Goal: Transaction & Acquisition: Purchase product/service

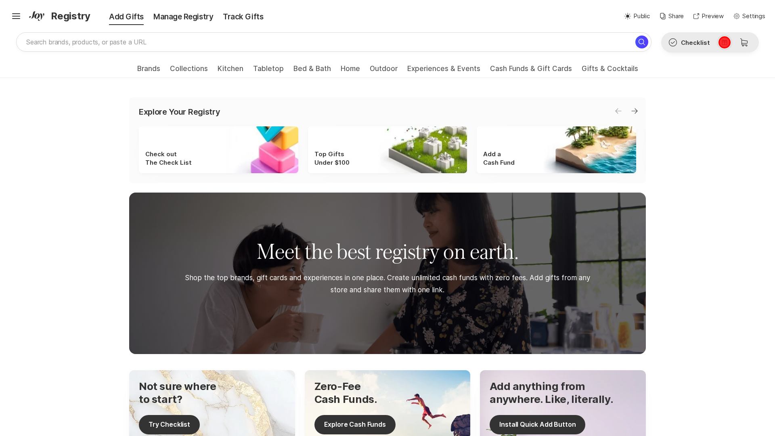
click at [724, 42] on icon at bounding box center [723, 42] width 5 height 5
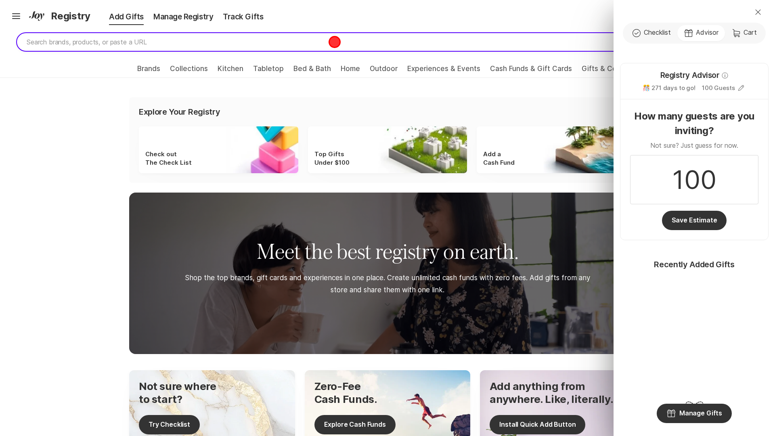
type input "toaster"
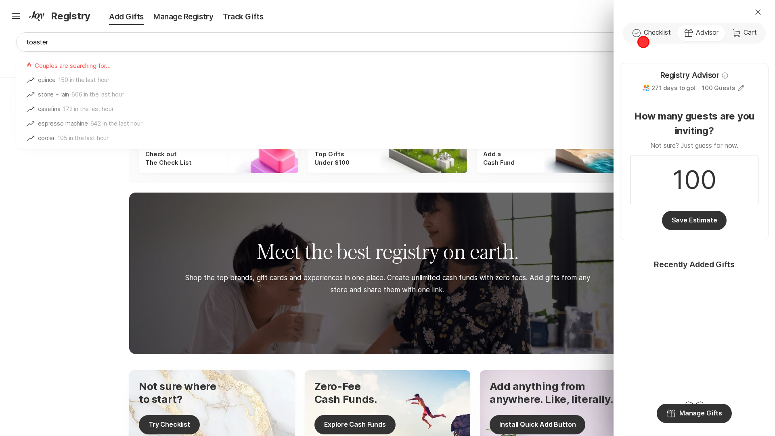
click at [643, 42] on div "Check Outline Checklist Gift Advisor Cart Cart" at bounding box center [694, 33] width 143 height 21
click at [313, 71] on div "Close Check Outline Checklist Gift Advisor Cart Cart Registry Advisor Info 🎊 27…" at bounding box center [387, 218] width 775 height 436
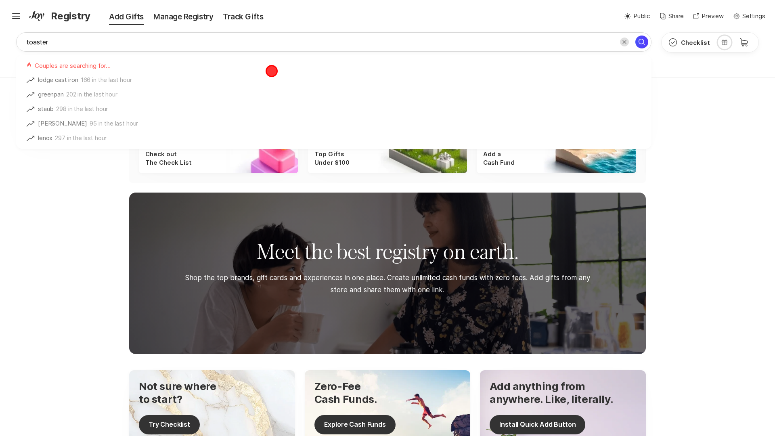
click at [272, 71] on div "Couples are searching for…" at bounding box center [333, 64] width 635 height 18
click at [155, 71] on div "Couples are searching for…" at bounding box center [333, 64] width 635 height 18
